Goal: Book appointment/travel/reservation

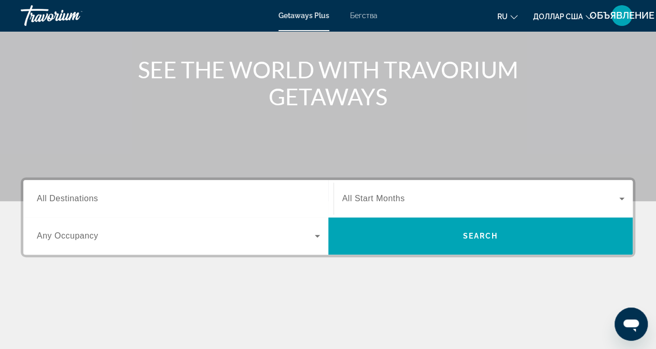
scroll to position [207, 0]
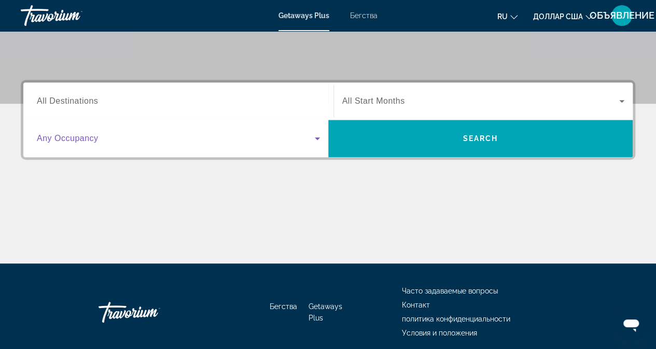
click at [317, 141] on icon "Виджет поиска" at bounding box center [317, 138] width 12 height 12
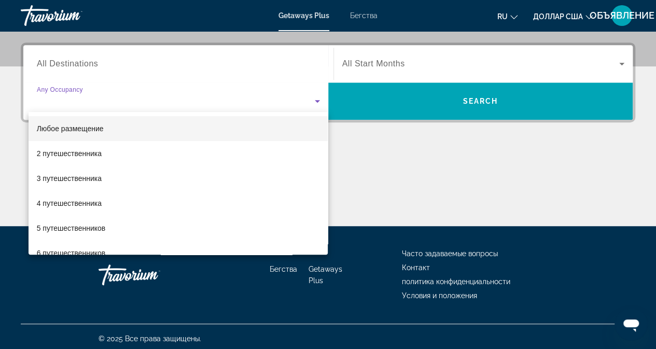
scroll to position [248, 0]
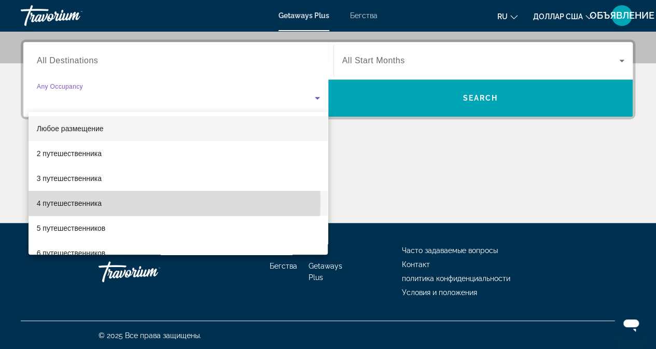
drag, startPoint x: 109, startPoint y: 202, endPoint x: 110, endPoint y: 162, distance: 40.0
click at [109, 202] on mat-option "4 путешественника" at bounding box center [179, 203] width 300 height 25
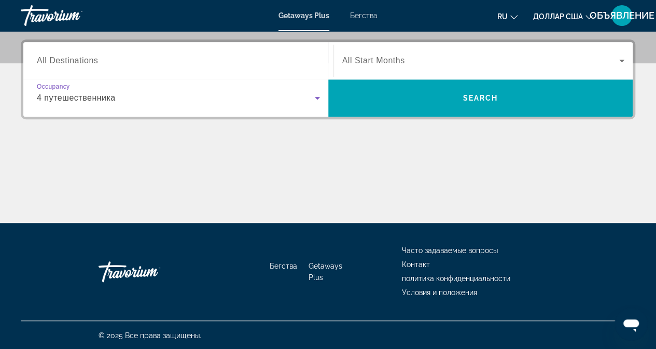
click at [126, 56] on input "Destination All Destinations" at bounding box center [178, 61] width 283 height 12
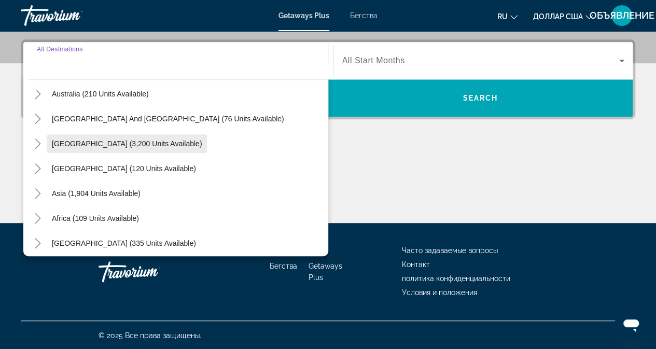
scroll to position [168, 0]
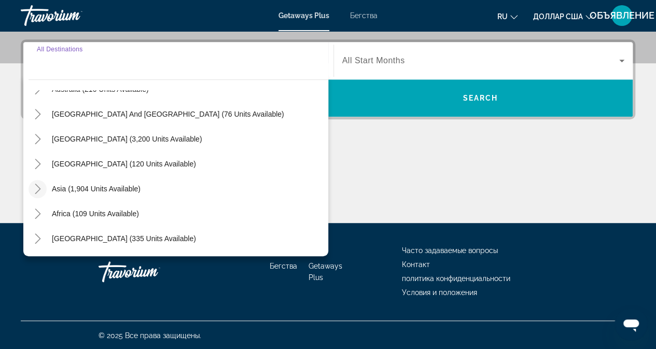
click at [41, 187] on icon "Toggle Asia (1,904 units available)" at bounding box center [38, 189] width 10 height 10
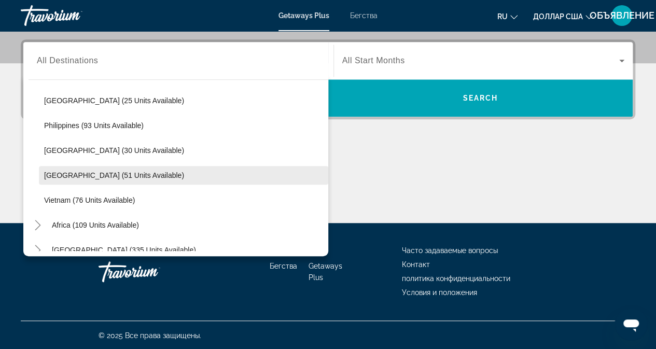
scroll to position [442, 0]
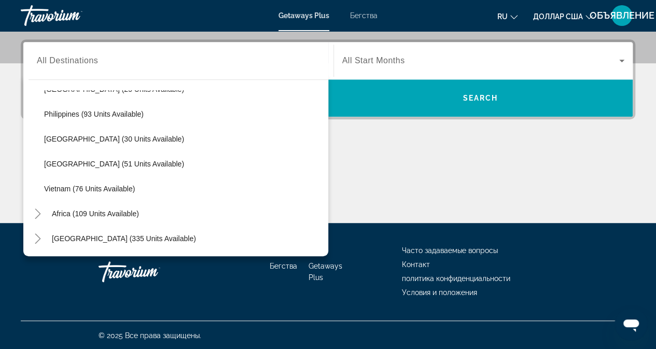
click at [79, 188] on span "Vietnam (76 units available)" at bounding box center [89, 189] width 91 height 8
type input "**********"
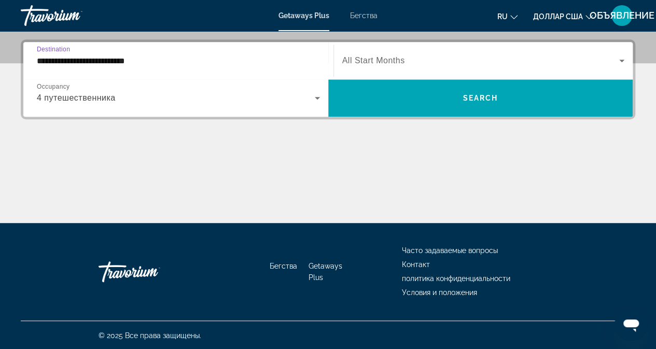
click at [316, 98] on icon "Виджет поиска" at bounding box center [317, 98] width 5 height 3
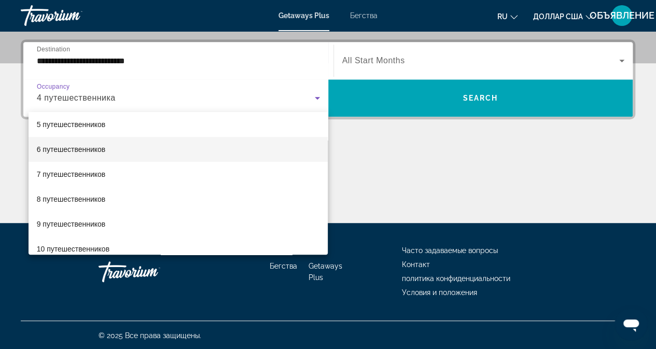
scroll to position [114, 0]
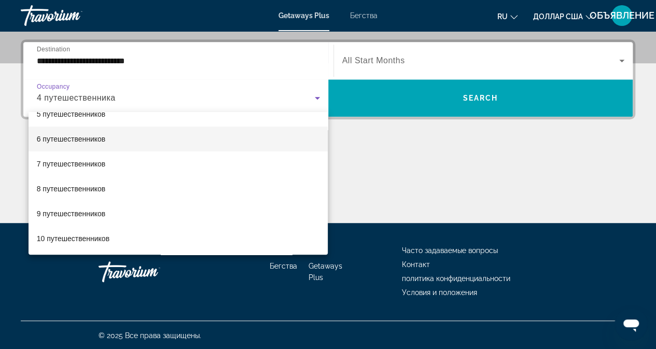
click at [68, 142] on font "6 путешественников" at bounding box center [71, 139] width 69 height 8
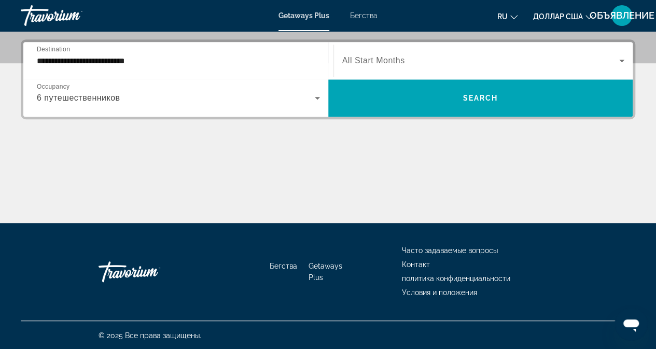
click at [380, 62] on span "All Start Months" at bounding box center [373, 60] width 63 height 9
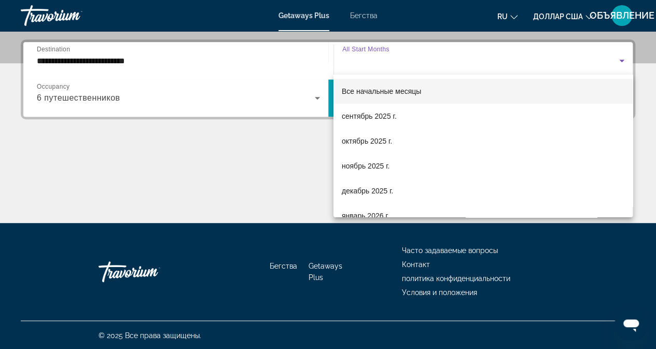
scroll to position [104, 0]
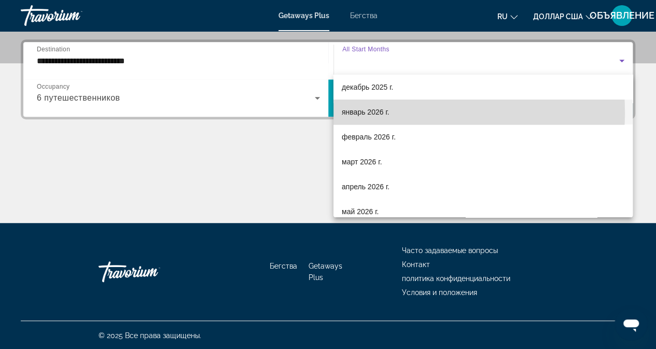
click at [365, 113] on font "январь 2026 г." at bounding box center [366, 112] width 48 height 8
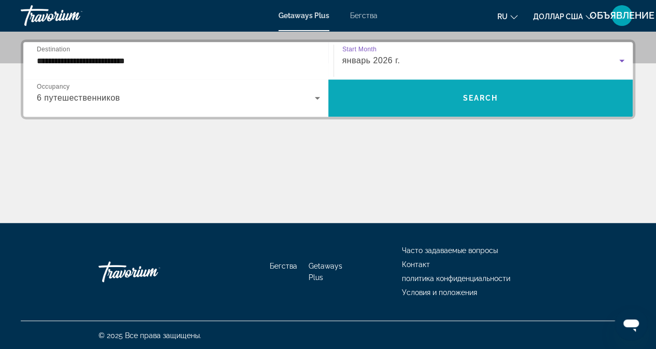
click at [403, 102] on span "Виджет поиска" at bounding box center [480, 98] width 305 height 25
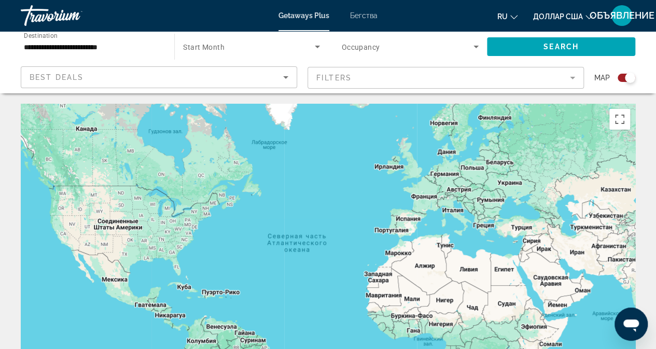
click at [157, 44] on input "**********" at bounding box center [92, 47] width 137 height 12
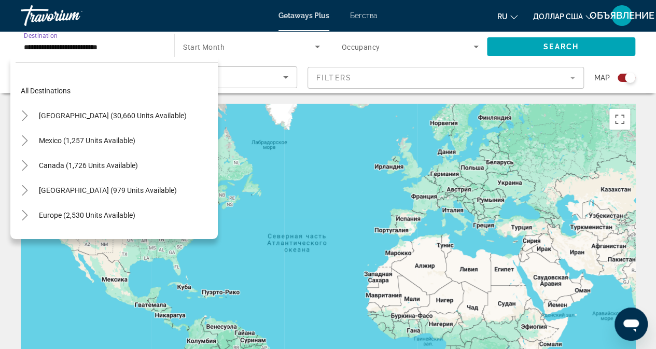
scroll to position [442, 0]
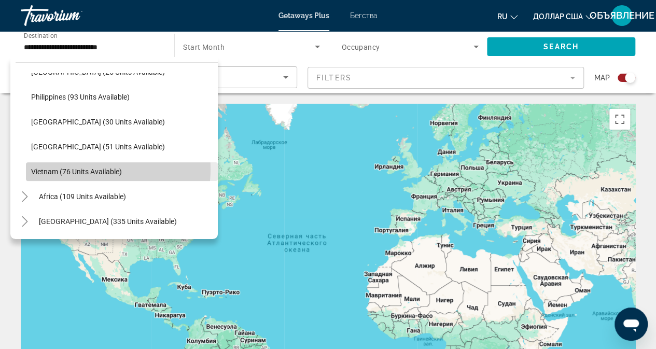
click at [101, 169] on span "Vietnam (76 units available)" at bounding box center [76, 172] width 91 height 8
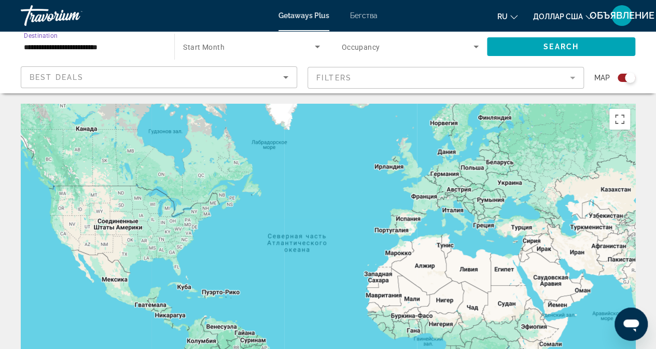
click at [264, 49] on span "Search widget" at bounding box center [248, 46] width 131 height 12
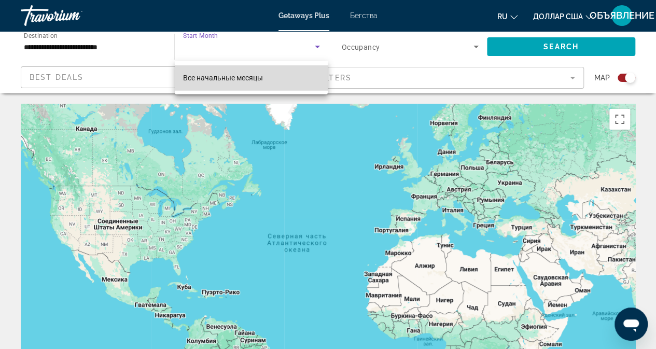
click at [251, 76] on font "Все начальные месяцы" at bounding box center [223, 78] width 80 height 8
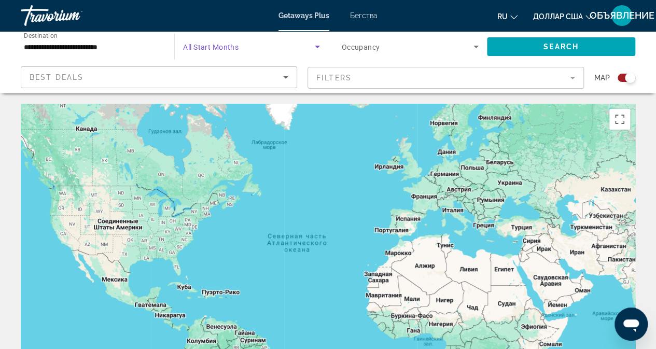
click at [477, 46] on icon "Search widget" at bounding box center [476, 47] width 5 height 3
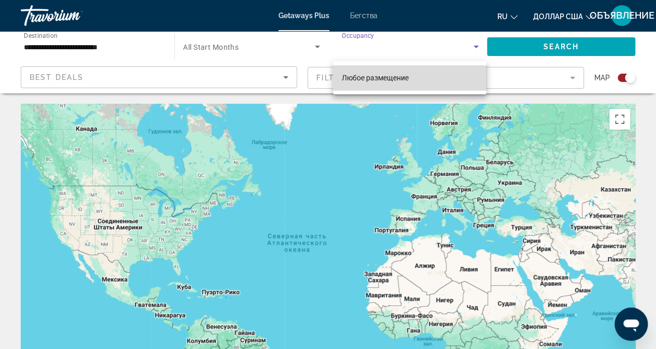
click at [383, 77] on font "Любое размещение" at bounding box center [374, 78] width 67 height 8
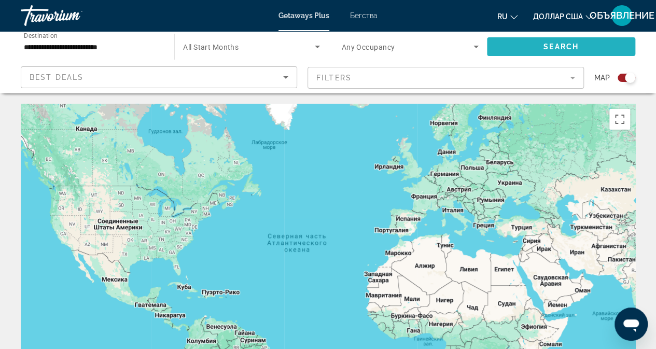
click at [547, 46] on span "Search" at bounding box center [561, 47] width 35 height 8
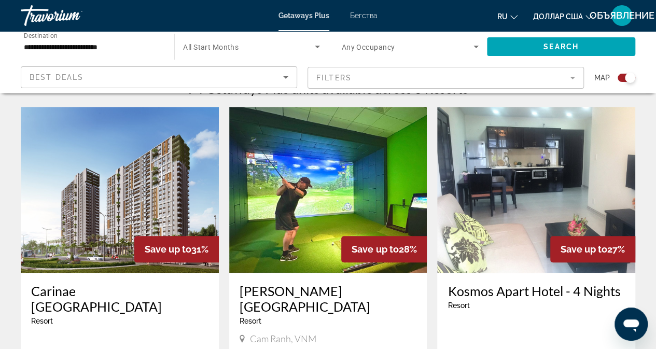
scroll to position [396, 0]
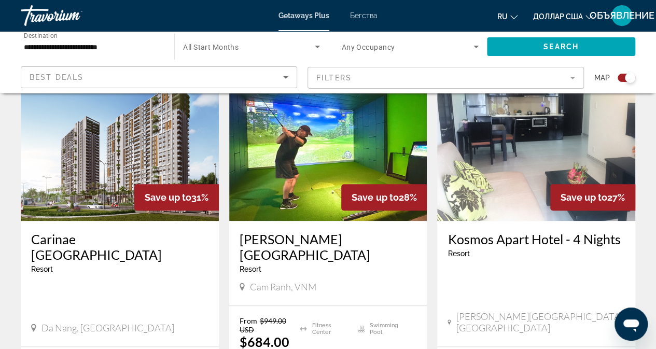
click at [110, 188] on img "Основное содержание" at bounding box center [120, 138] width 198 height 166
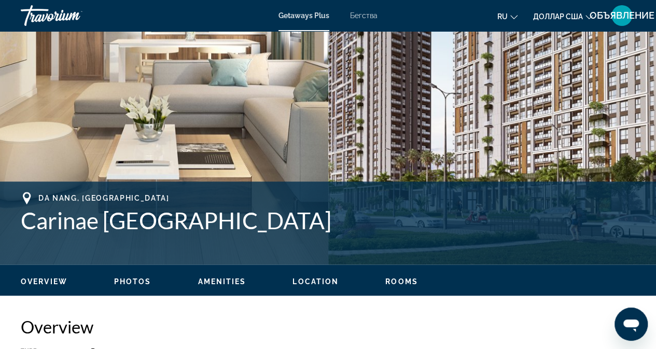
scroll to position [156, 0]
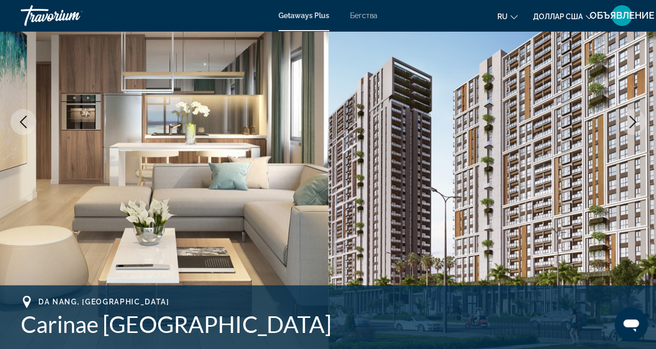
click at [87, 178] on img "Основное содержание" at bounding box center [164, 122] width 328 height 493
click at [592, 195] on img "Основное содержание" at bounding box center [492, 122] width 328 height 493
click at [634, 123] on icon "Next image" at bounding box center [633, 122] width 7 height 12
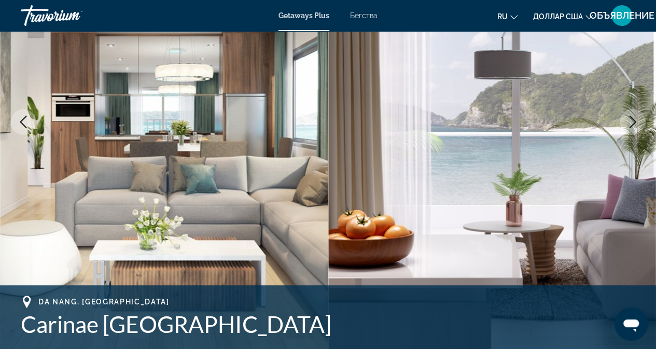
click at [634, 123] on icon "Next image" at bounding box center [633, 122] width 7 height 12
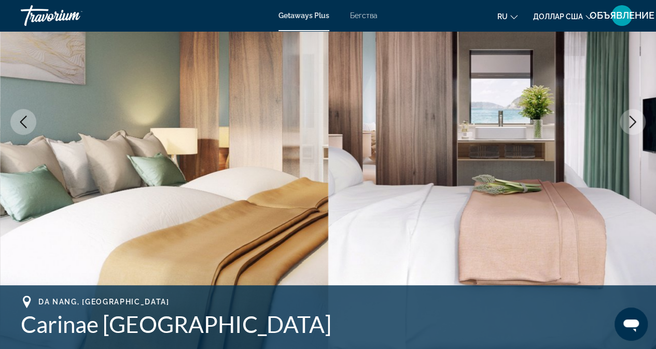
click at [634, 123] on icon "Next image" at bounding box center [633, 122] width 7 height 12
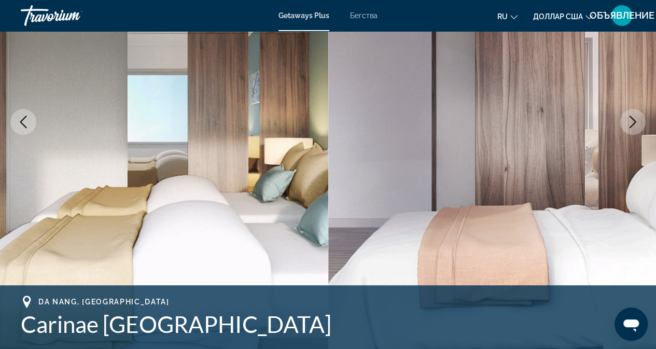
click at [634, 123] on icon "Next image" at bounding box center [633, 122] width 7 height 12
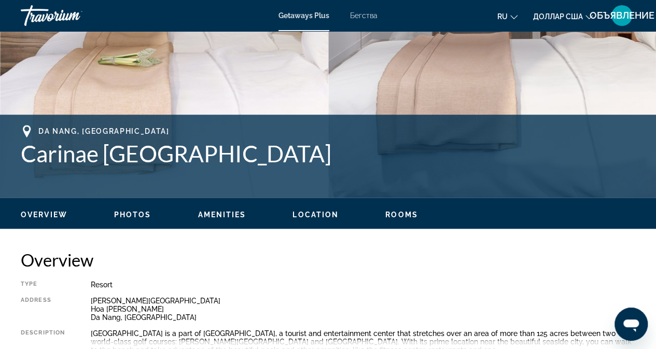
scroll to position [187, 0]
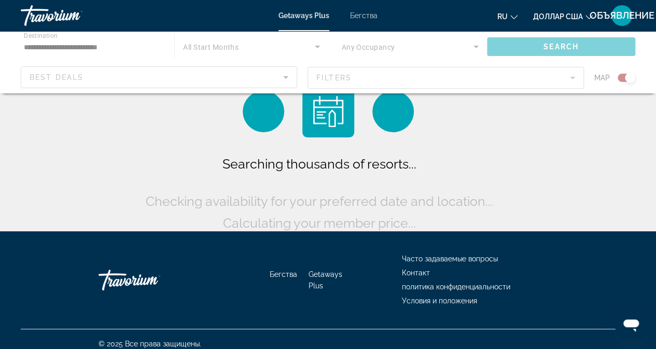
click at [380, 46] on div "Основное содержание" at bounding box center [328, 62] width 656 height 62
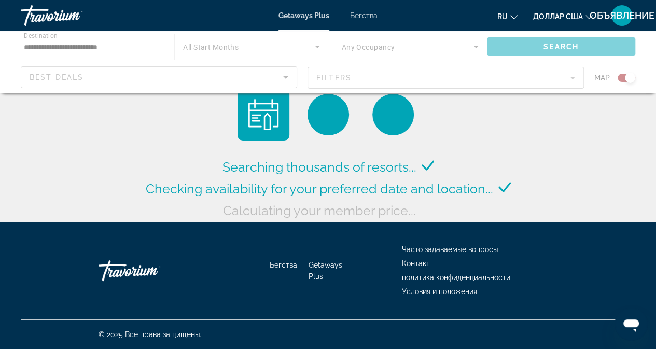
click at [476, 49] on div "Основное содержание" at bounding box center [328, 62] width 656 height 62
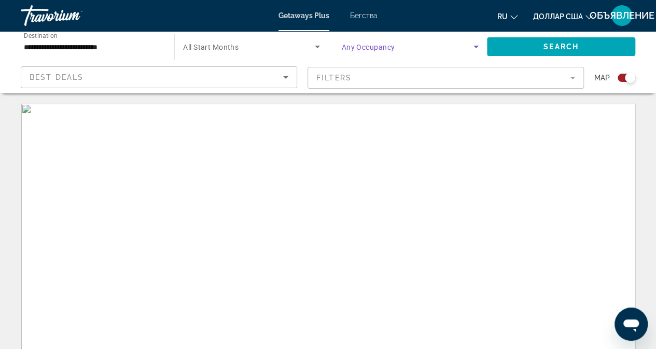
click at [479, 47] on icon "Search widget" at bounding box center [476, 46] width 12 height 12
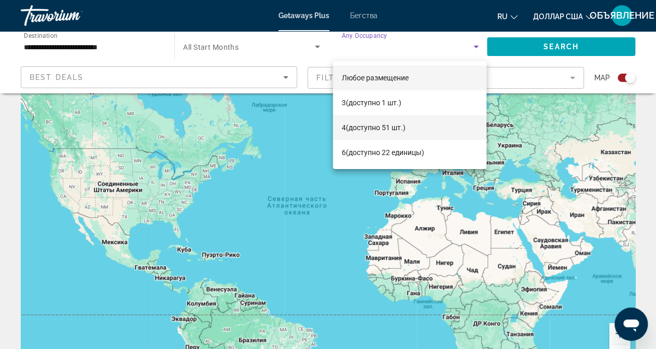
scroll to position [52, 0]
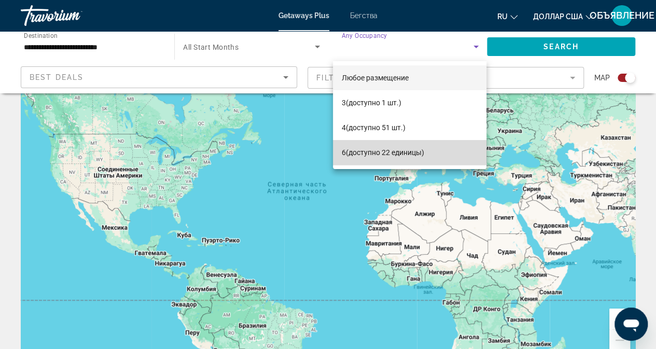
click at [392, 149] on font "(доступно 22 единицы)" at bounding box center [384, 152] width 78 height 8
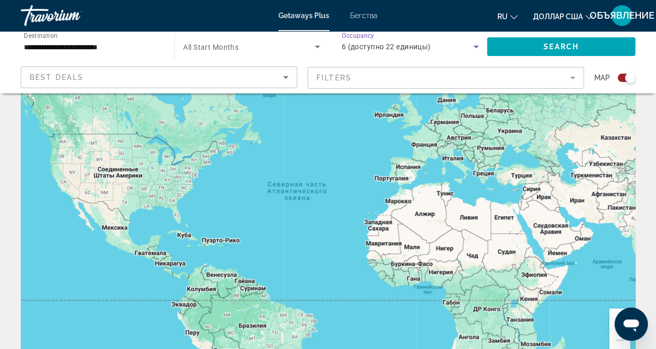
click at [264, 50] on span "Search widget" at bounding box center [248, 46] width 131 height 12
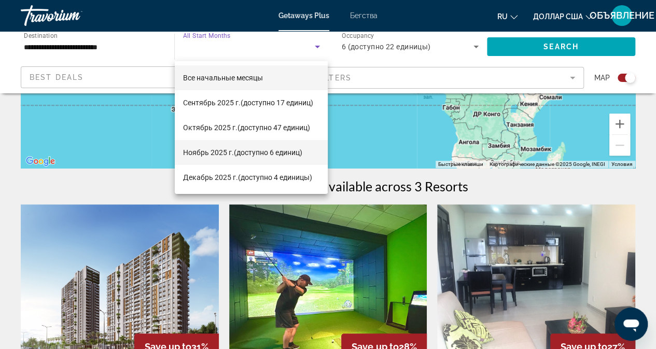
scroll to position [259, 0]
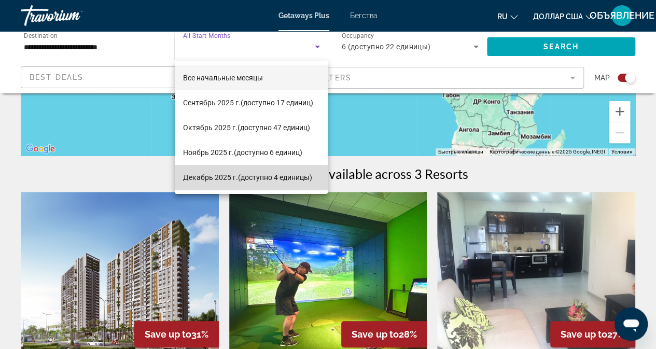
click at [230, 176] on font "Декабрь 2025 г." at bounding box center [210, 177] width 55 height 8
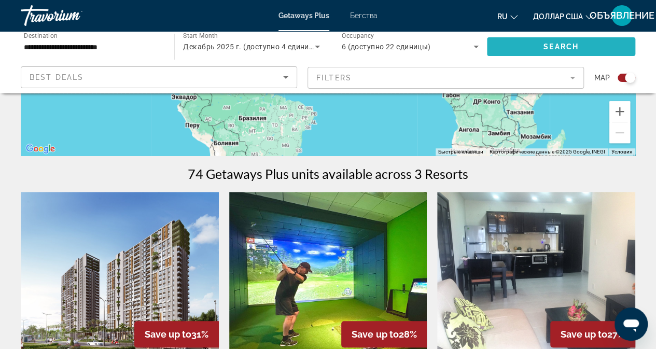
click at [559, 46] on span "Search" at bounding box center [561, 47] width 35 height 8
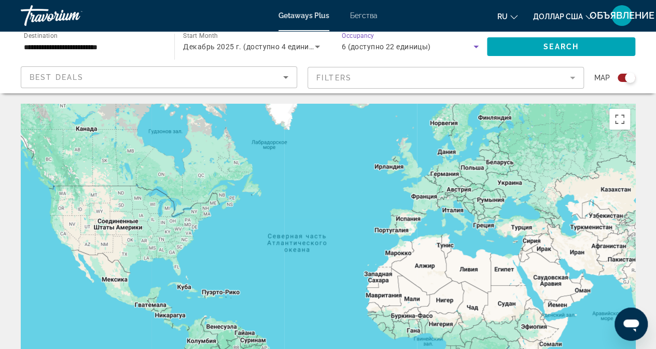
click at [389, 47] on span "6 (доступно 22 единицы)" at bounding box center [386, 47] width 89 height 8
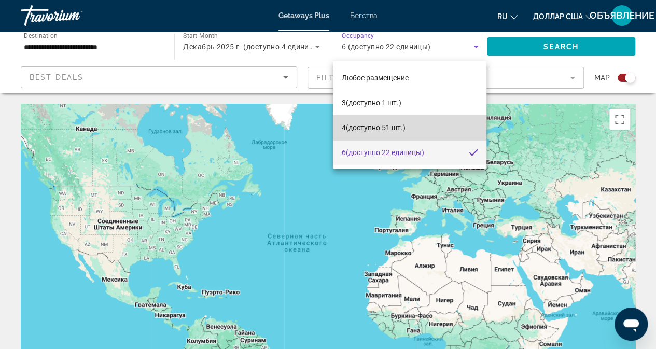
click at [361, 126] on font "(доступно 51 шт.)" at bounding box center [375, 127] width 60 height 8
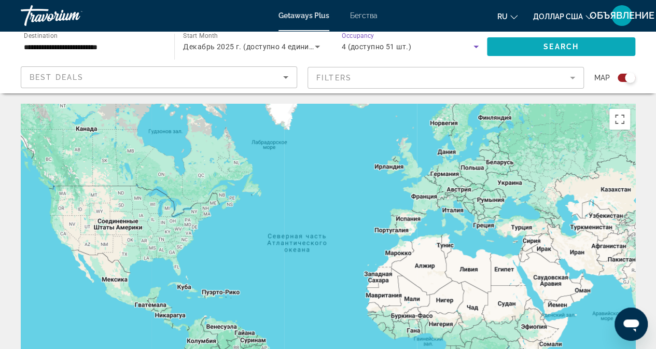
click at [550, 46] on span "Search" at bounding box center [561, 47] width 35 height 8
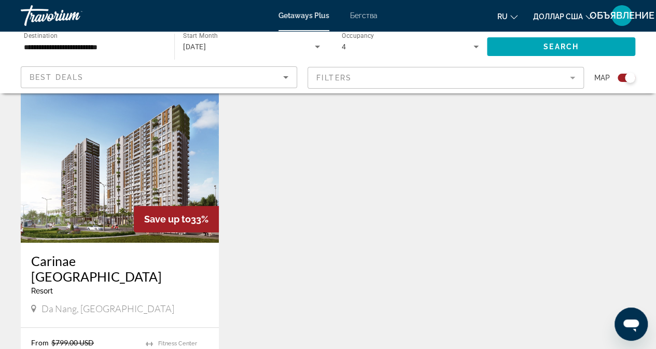
scroll to position [415, 0]
